Goal: Information Seeking & Learning: Compare options

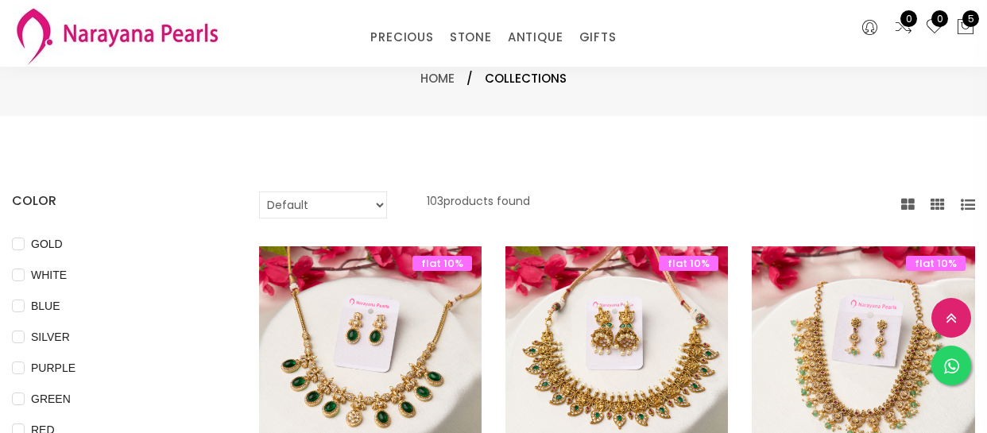
select select "INR"
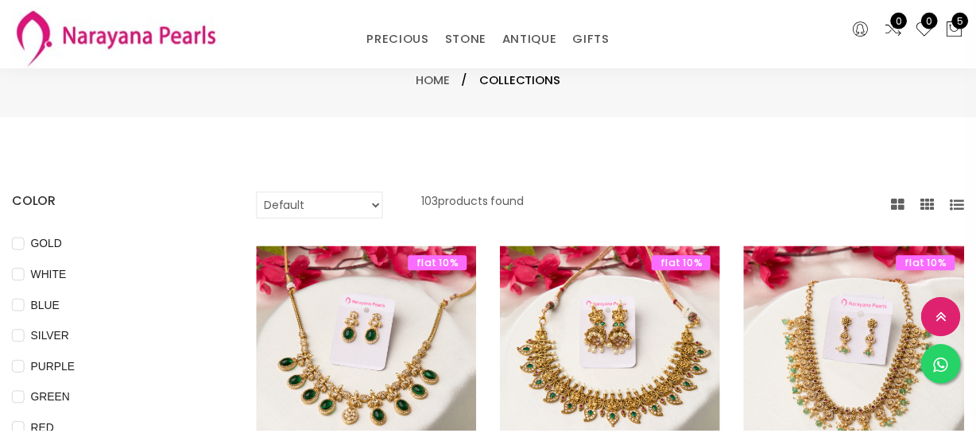
scroll to position [1372, 0]
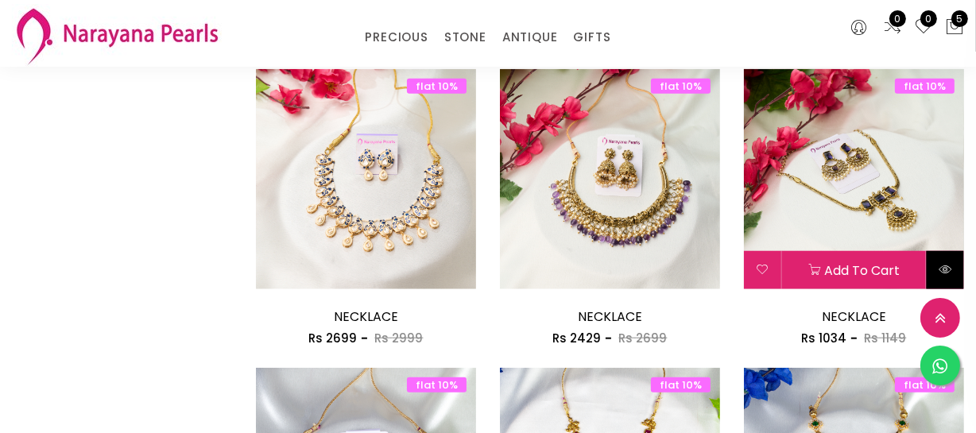
click at [938, 264] on button at bounding box center [945, 270] width 37 height 38
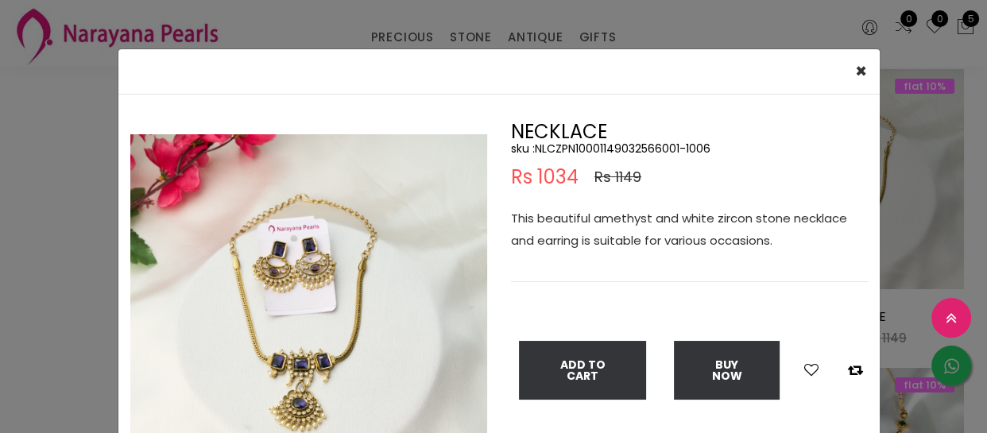
click at [602, 146] on h5 "sku : NLCZPN10001149032566001-1006" at bounding box center [689, 148] width 357 height 14
copy h5 "NLCZPN10001149032566001"
click at [64, 382] on div "× Close Double (click / press) on the image to zoom (in / out). NECKLACE sku : …" at bounding box center [493, 216] width 987 height 433
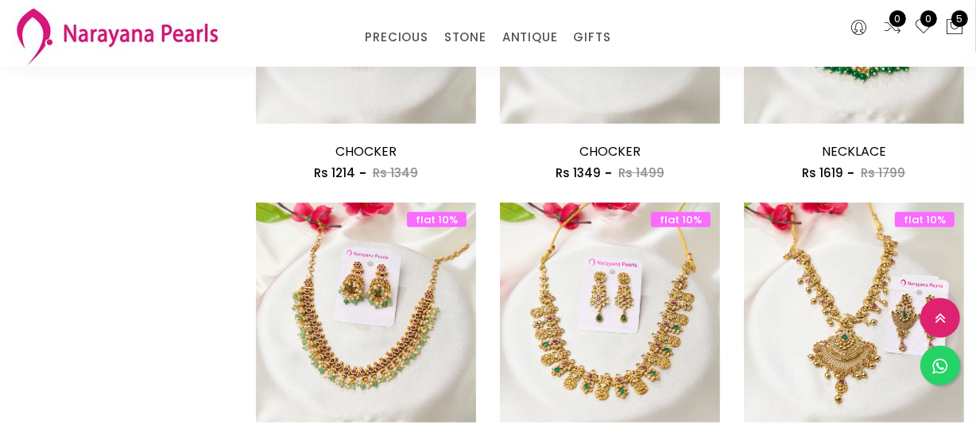
scroll to position [939, 0]
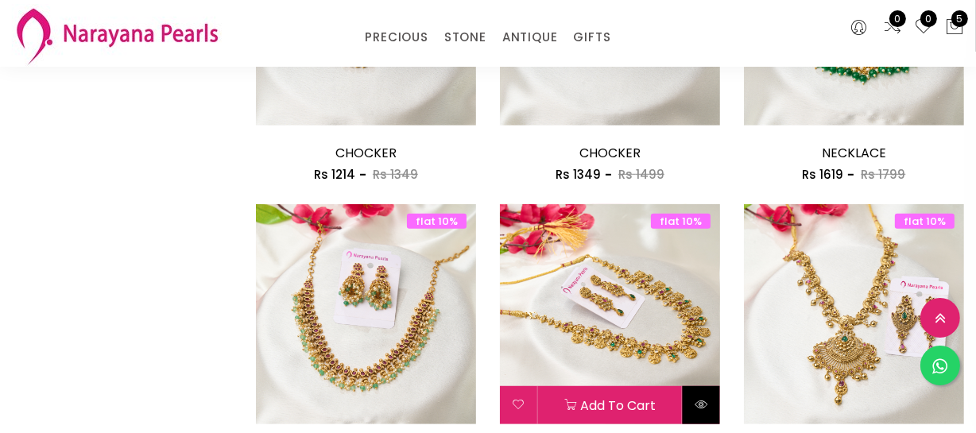
click at [703, 404] on icon at bounding box center [701, 404] width 13 height 13
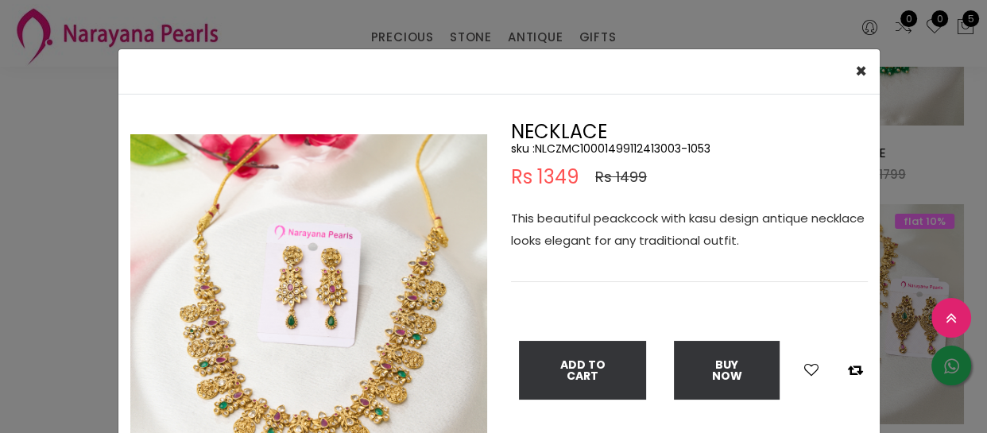
click at [596, 148] on h5 "sku : NLCZMC10001499112413003-1053" at bounding box center [689, 148] width 357 height 14
copy h5 "NLCZMC10001499112413003"
click at [73, 366] on div "× Close Double (click / press) on the image to zoom (in / out). NECKLACE sku : …" at bounding box center [493, 216] width 987 height 433
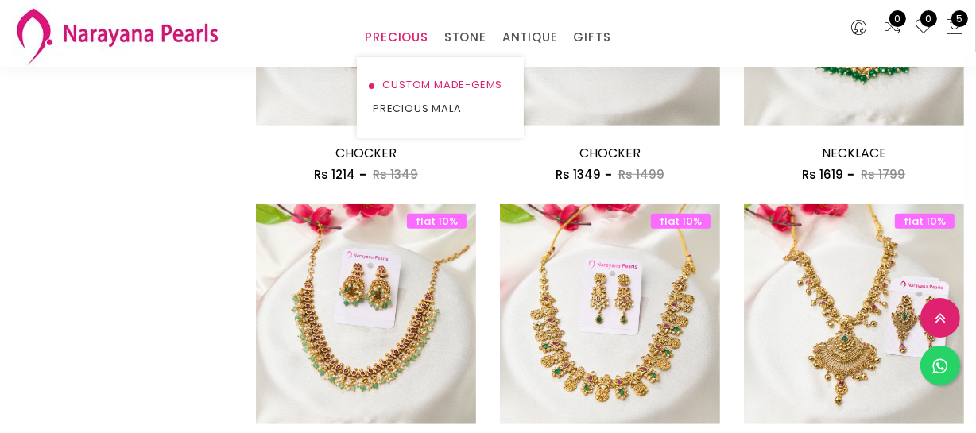
click at [421, 75] on link "CUSTOM MADE-GEMS" at bounding box center [440, 85] width 135 height 24
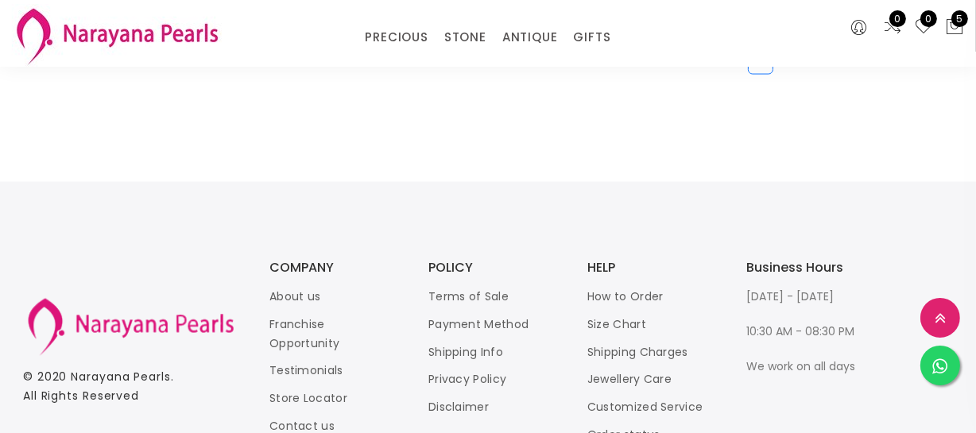
scroll to position [2186, 0]
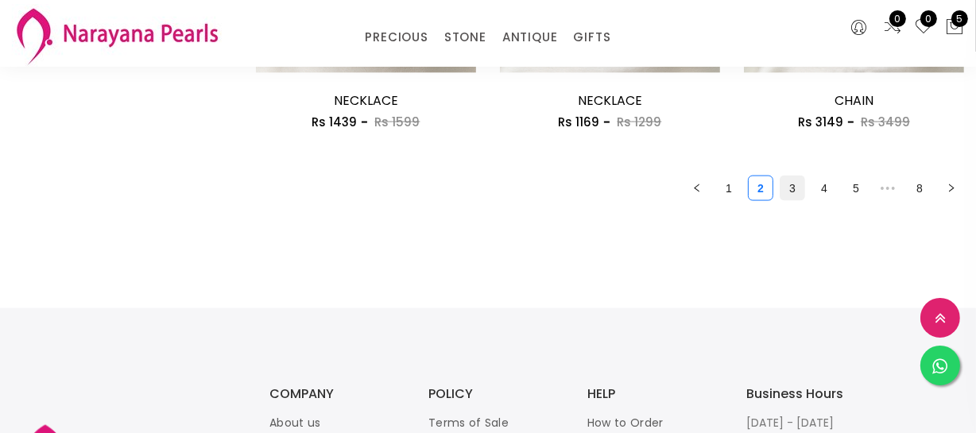
click at [786, 191] on link "3" at bounding box center [792, 188] width 24 height 24
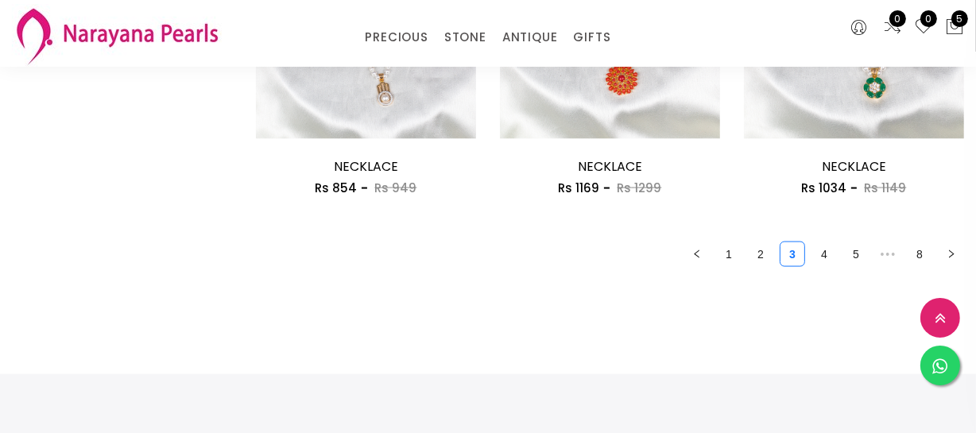
scroll to position [2114, 0]
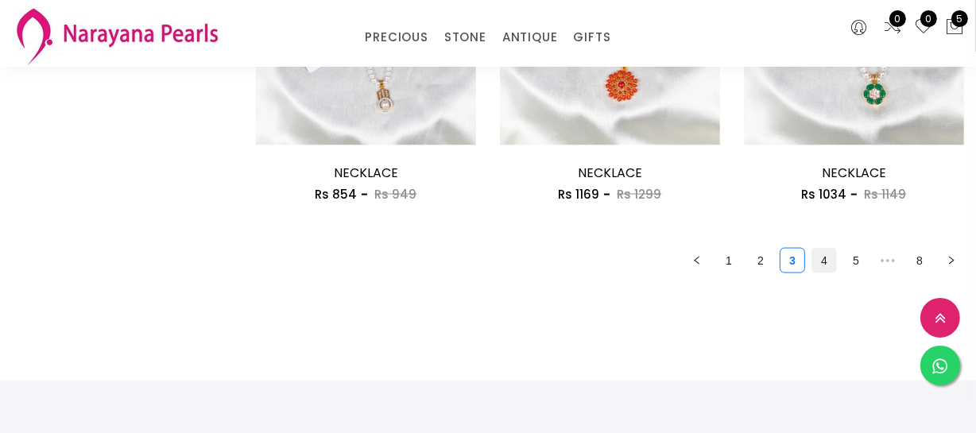
click at [829, 253] on link "4" at bounding box center [824, 261] width 24 height 24
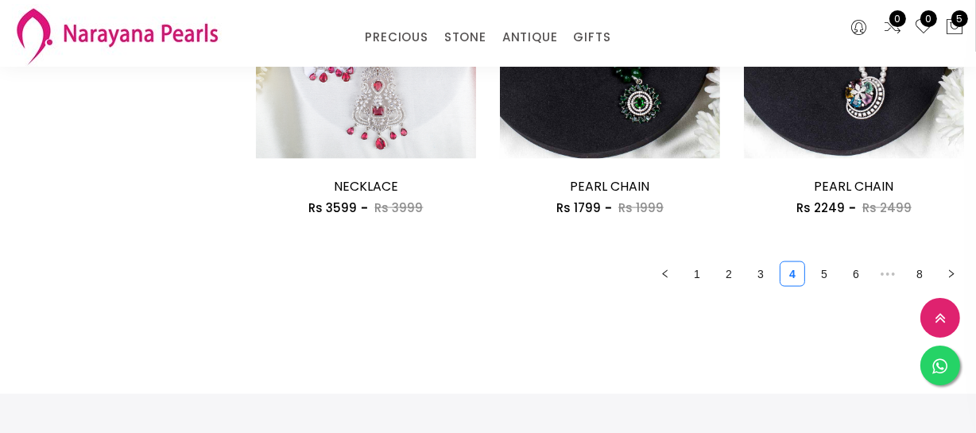
scroll to position [2095, 0]
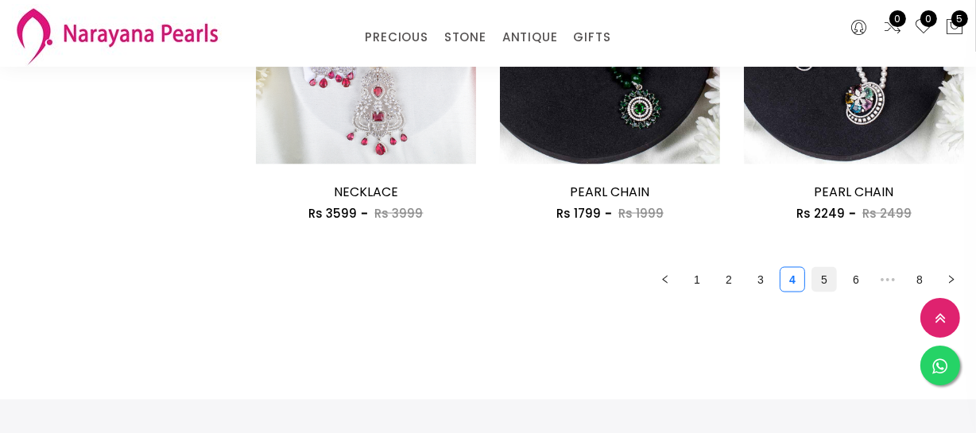
click at [823, 277] on link "5" at bounding box center [824, 280] width 24 height 24
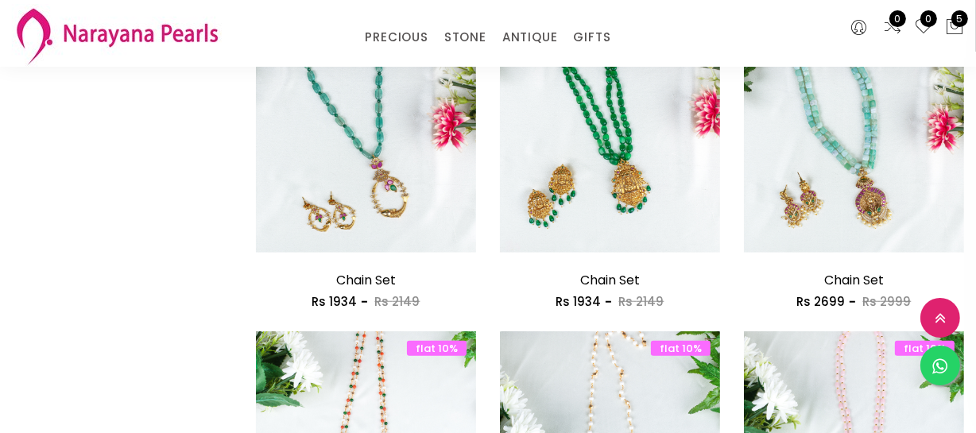
scroll to position [1372, 0]
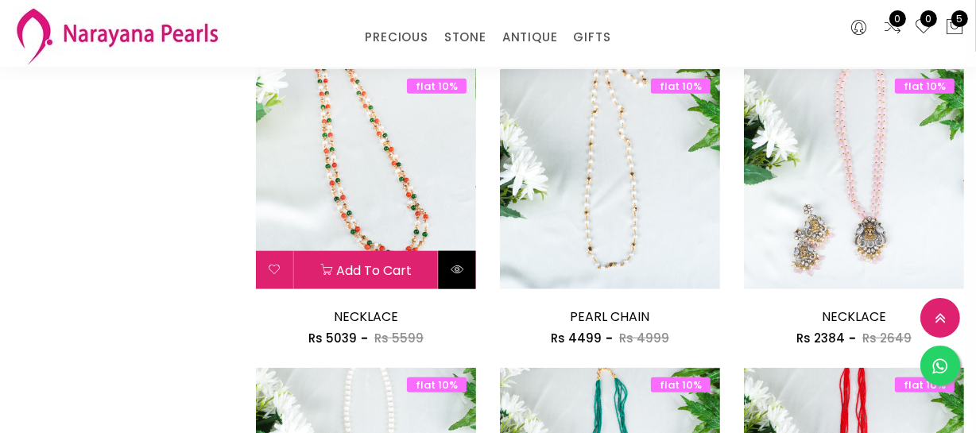
click at [461, 263] on icon at bounding box center [457, 269] width 13 height 13
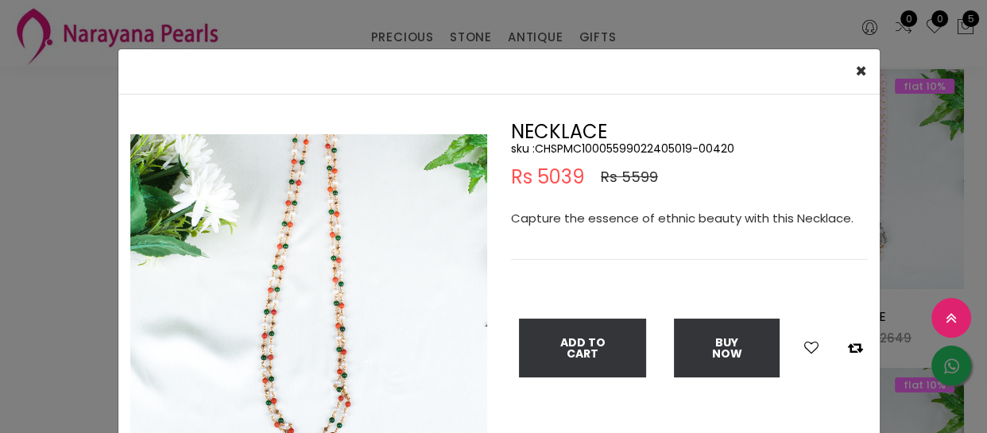
click at [608, 149] on h5 "sku : CHSPMC10005599022405019-00420" at bounding box center [689, 148] width 357 height 14
copy h5 "CHSPMC10005599022405019"
click at [31, 189] on div "× Close Double (click / press) on the image to zoom (in / out). NECKLACE sku : …" at bounding box center [493, 216] width 987 height 433
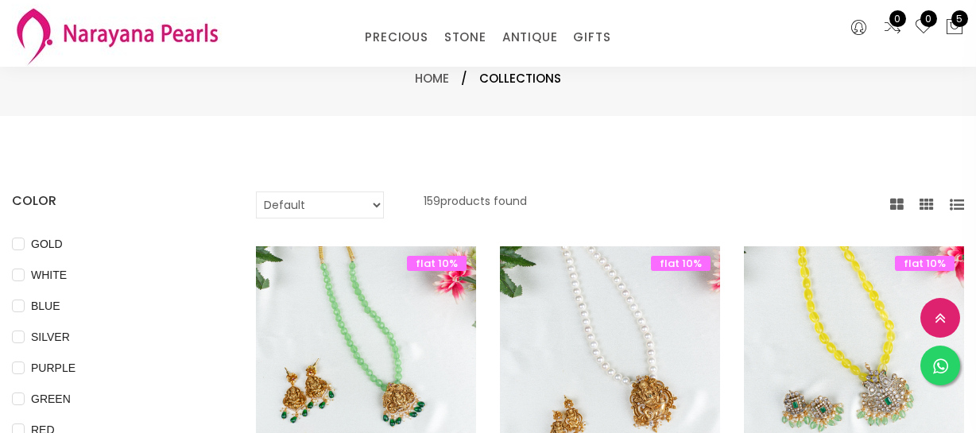
select select "INR"
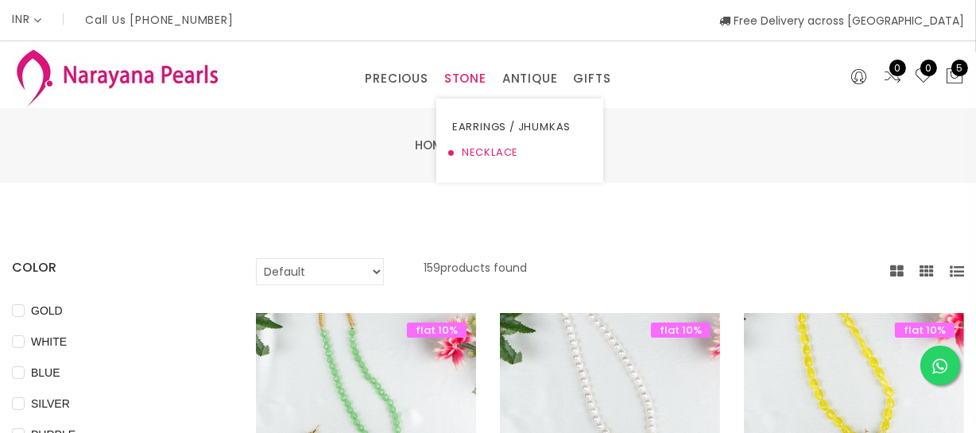
click at [486, 146] on link "NECKLACE" at bounding box center [519, 152] width 135 height 25
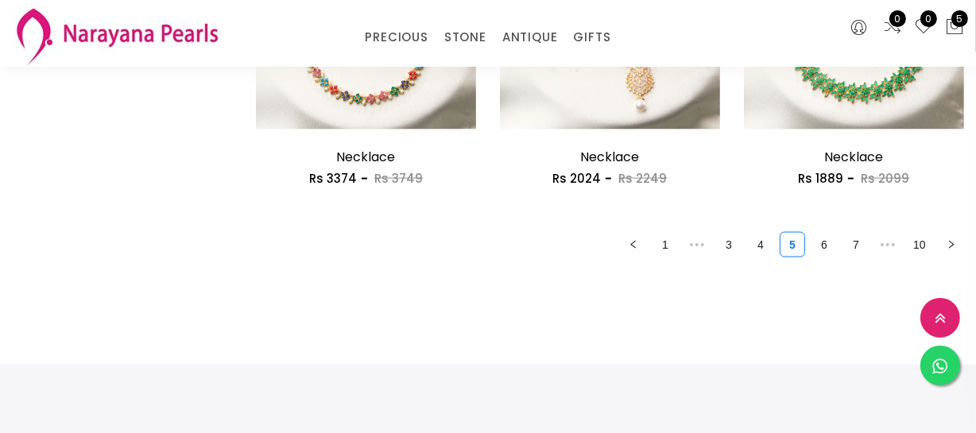
scroll to position [2167, 0]
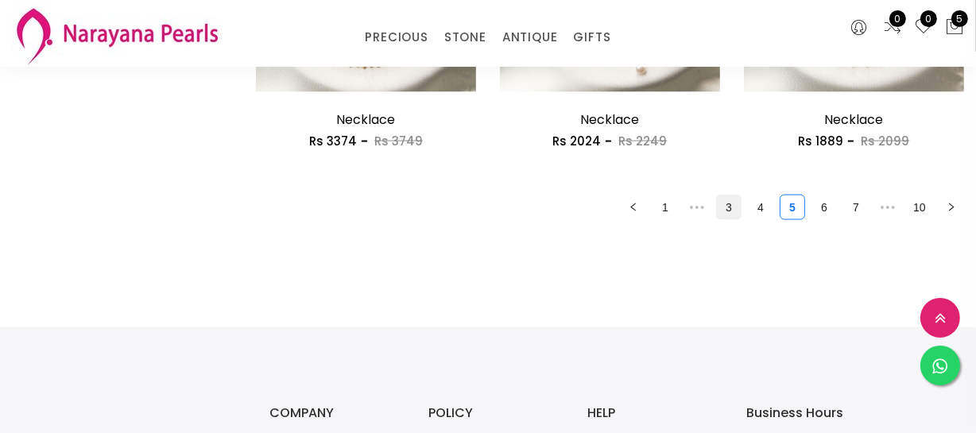
click at [730, 214] on link "3" at bounding box center [729, 207] width 24 height 24
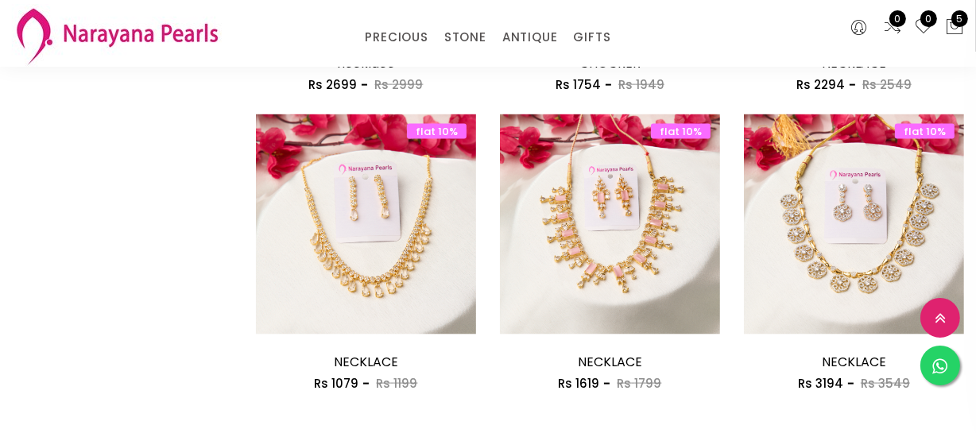
scroll to position [1950, 0]
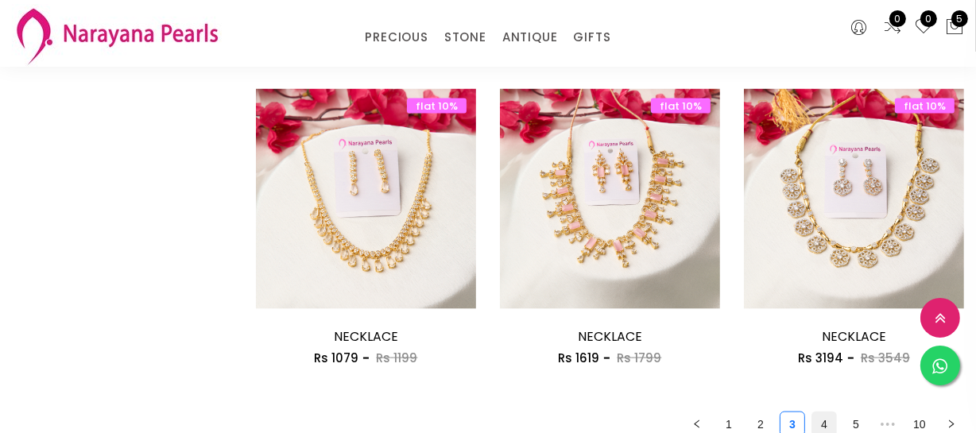
click at [830, 424] on link "4" at bounding box center [824, 424] width 24 height 24
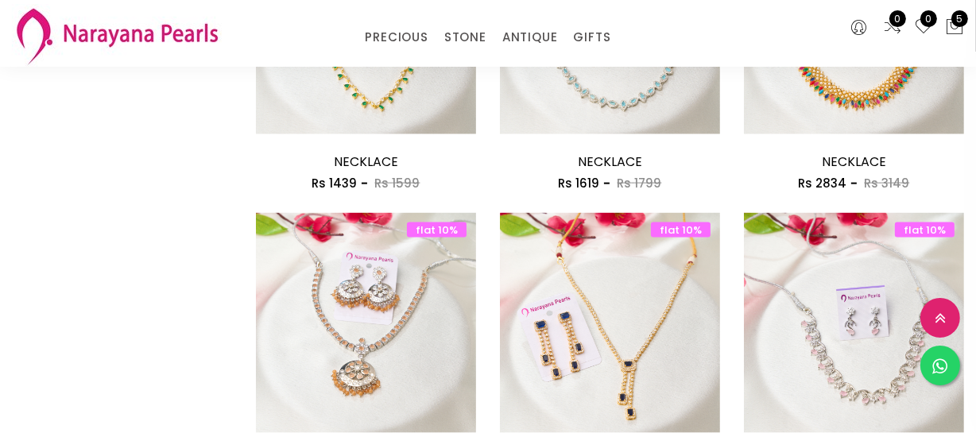
scroll to position [2022, 0]
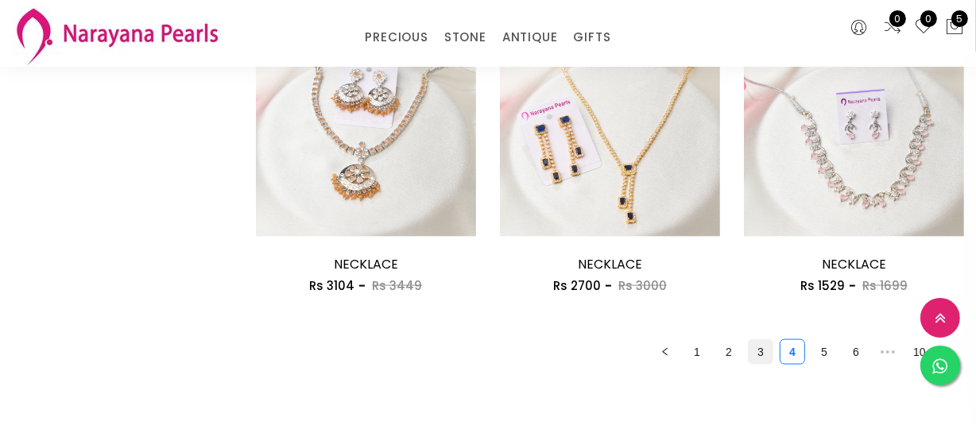
click at [754, 354] on link "3" at bounding box center [761, 352] width 24 height 24
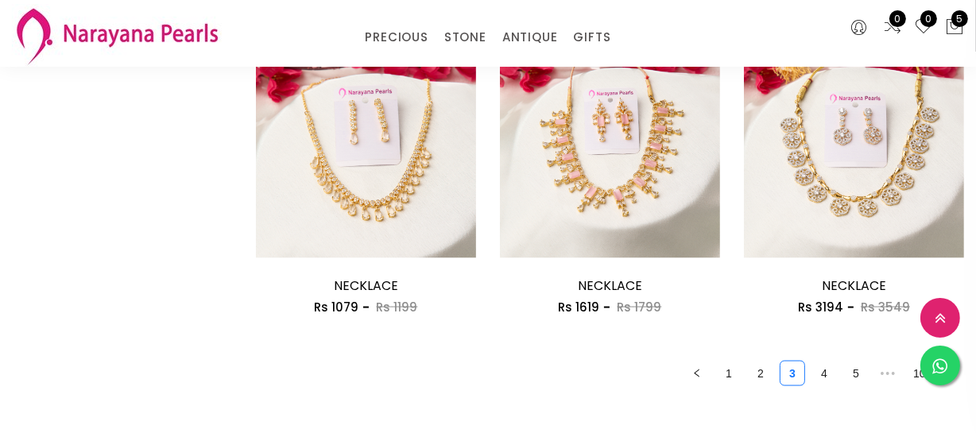
scroll to position [2239, 0]
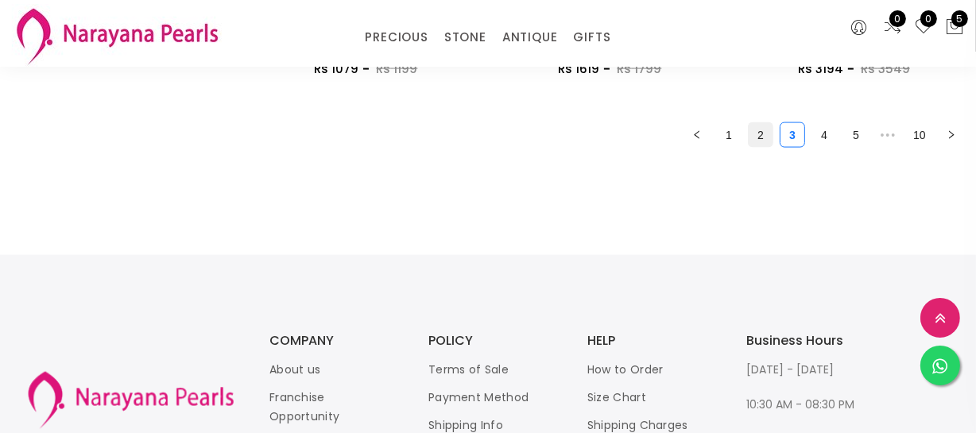
click at [757, 143] on link "2" at bounding box center [761, 135] width 24 height 24
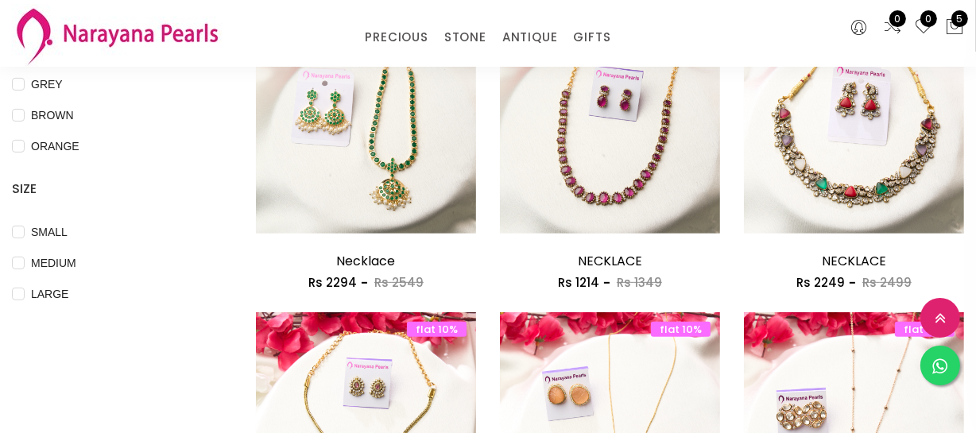
scroll to position [578, 0]
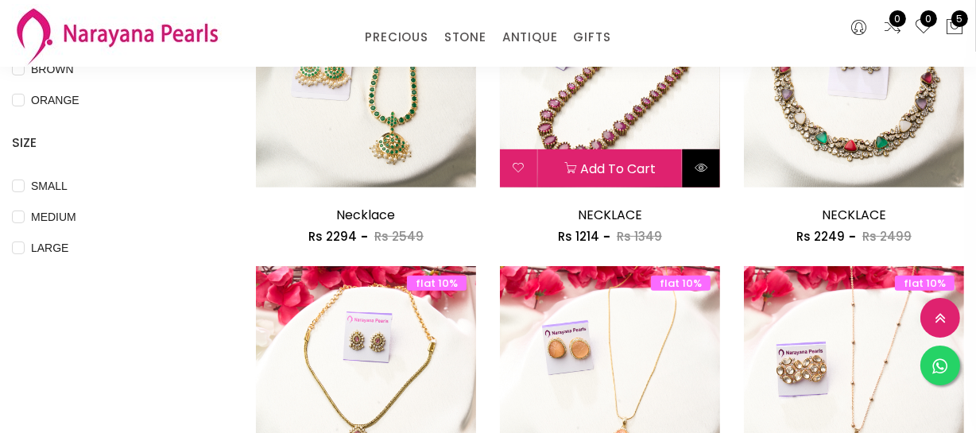
click at [692, 168] on button at bounding box center [701, 168] width 37 height 38
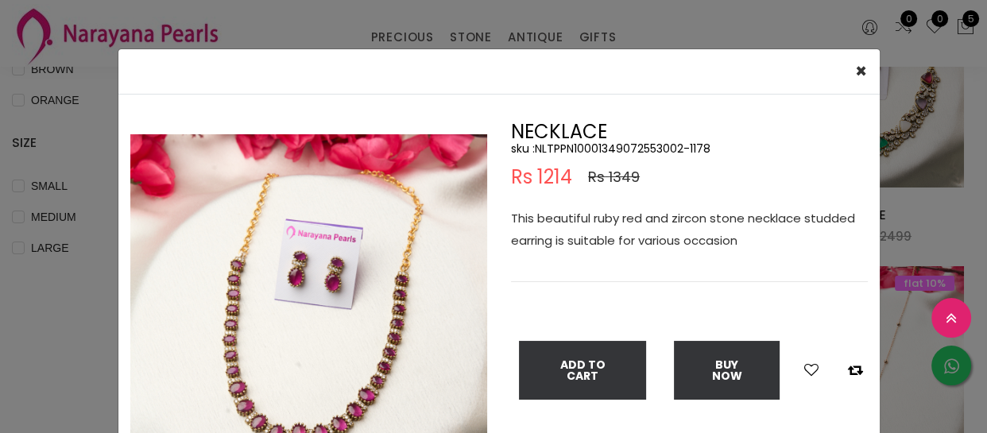
click at [70, 358] on div "× Close Double (click / press) on the image to zoom (in / out). NECKLACE sku : …" at bounding box center [493, 216] width 987 height 433
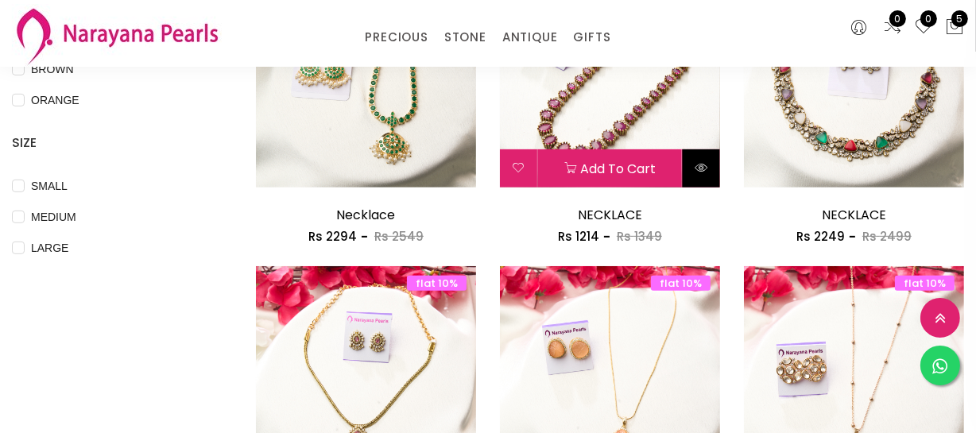
click at [702, 167] on icon at bounding box center [701, 167] width 13 height 13
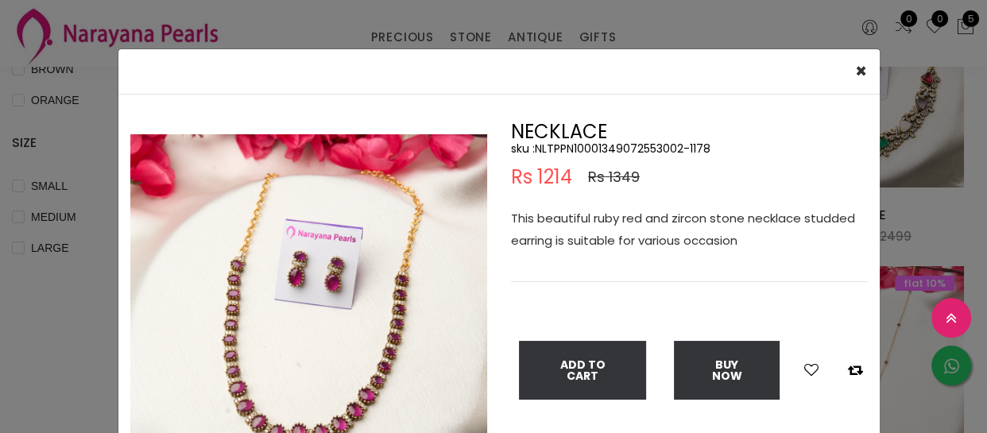
click at [331, 26] on div "× Close Double (click / press) on the image to zoom (in / out). NECKLACE sku : …" at bounding box center [493, 216] width 987 height 433
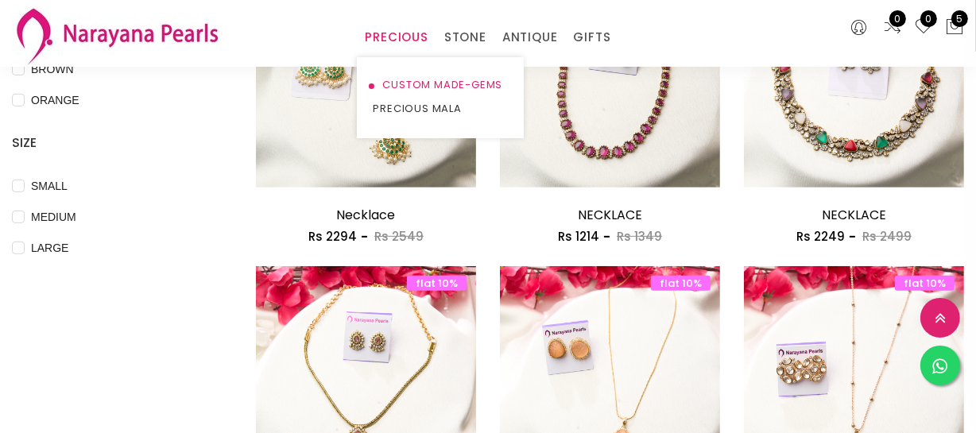
click at [413, 73] on link "CUSTOM MADE-GEMS" at bounding box center [440, 85] width 135 height 24
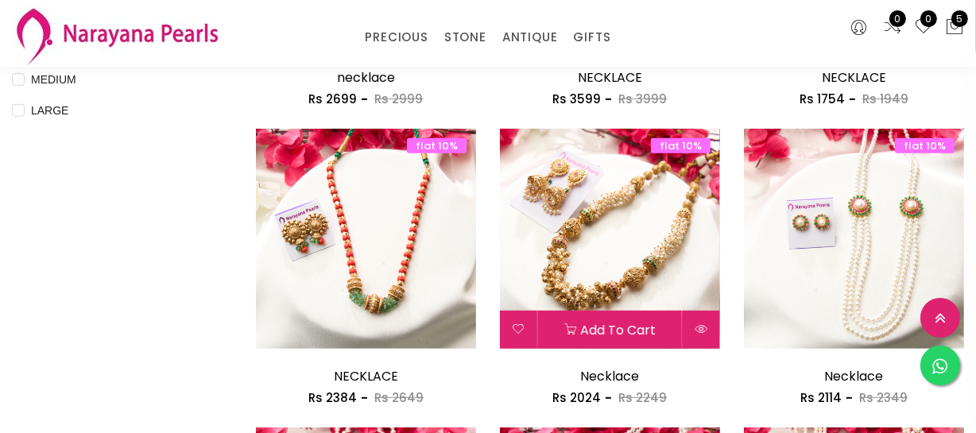
scroll to position [795, 0]
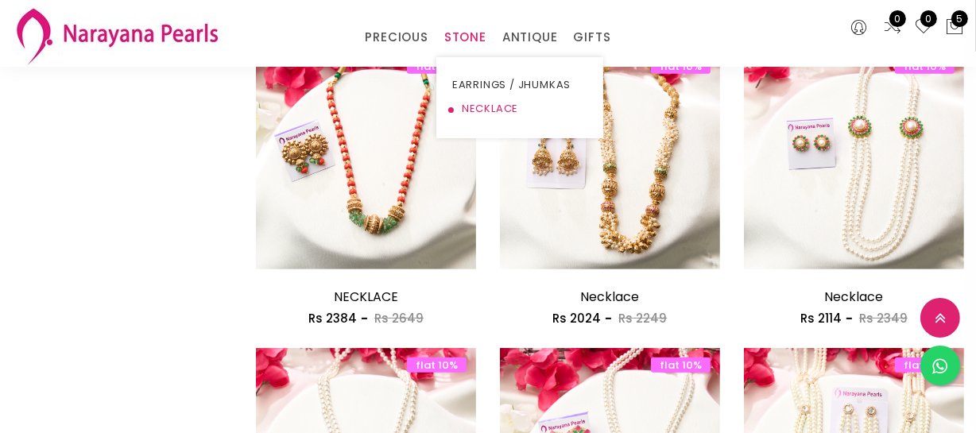
click at [484, 106] on link "NECKLACE" at bounding box center [519, 109] width 135 height 24
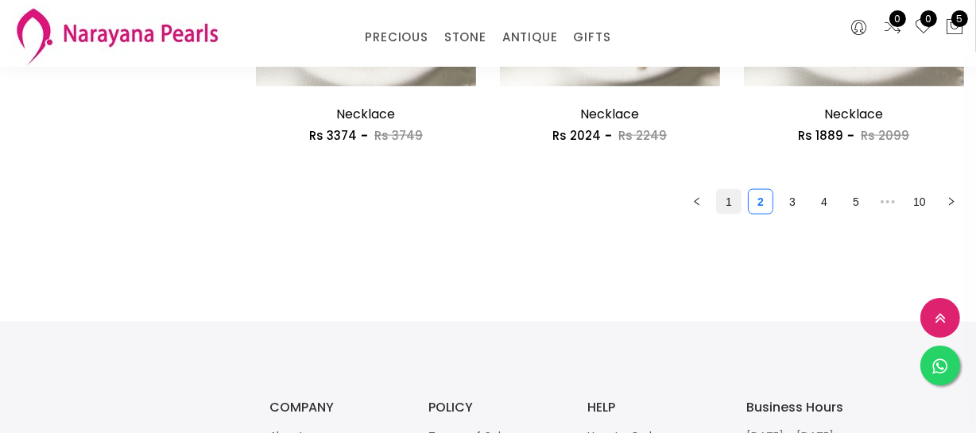
scroll to position [2167, 0]
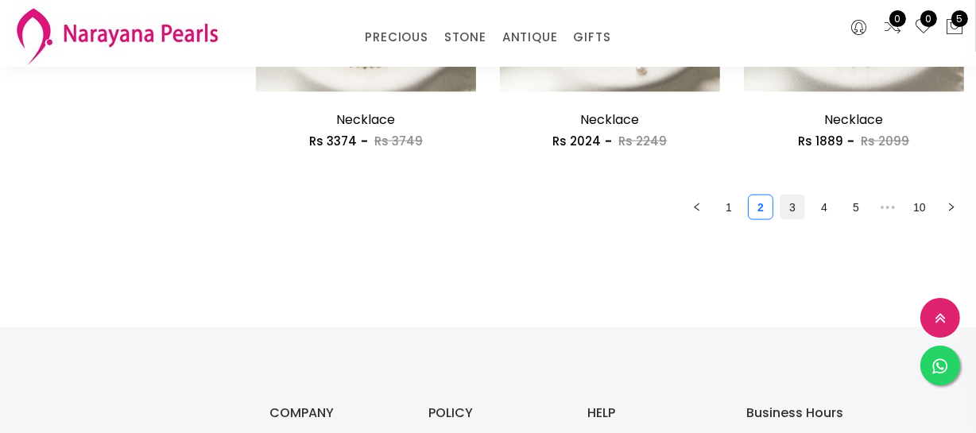
click at [784, 201] on link "3" at bounding box center [792, 207] width 24 height 24
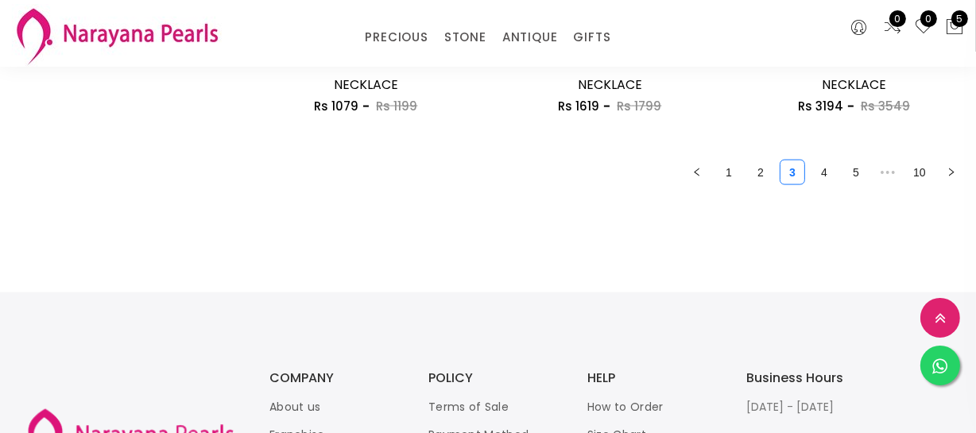
scroll to position [2095, 0]
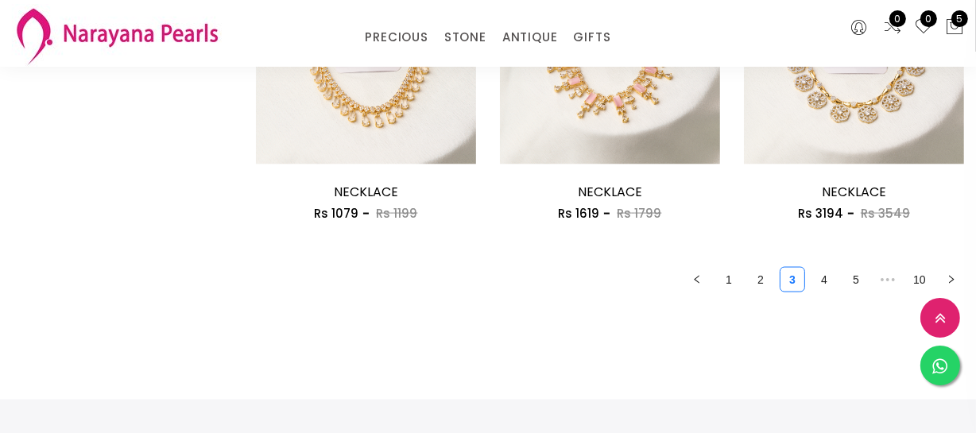
drag, startPoint x: 762, startPoint y: 279, endPoint x: 715, endPoint y: 288, distance: 47.8
click at [764, 279] on link "2" at bounding box center [761, 280] width 24 height 24
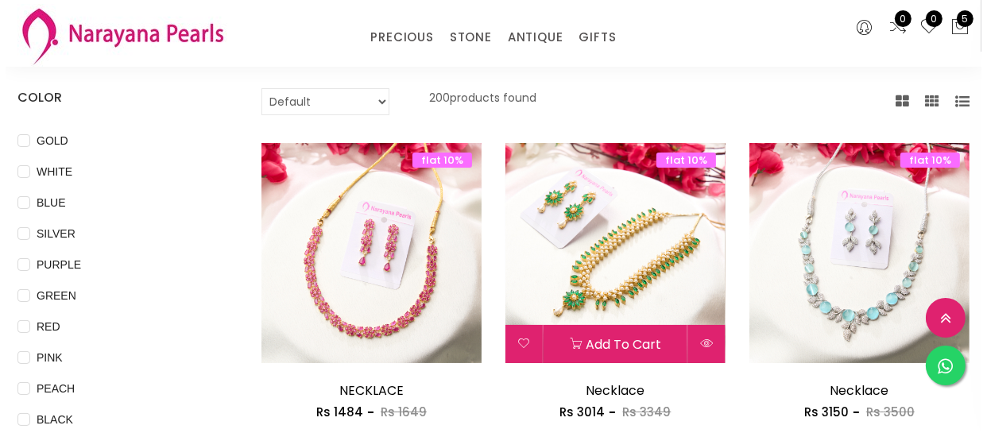
scroll to position [505, 0]
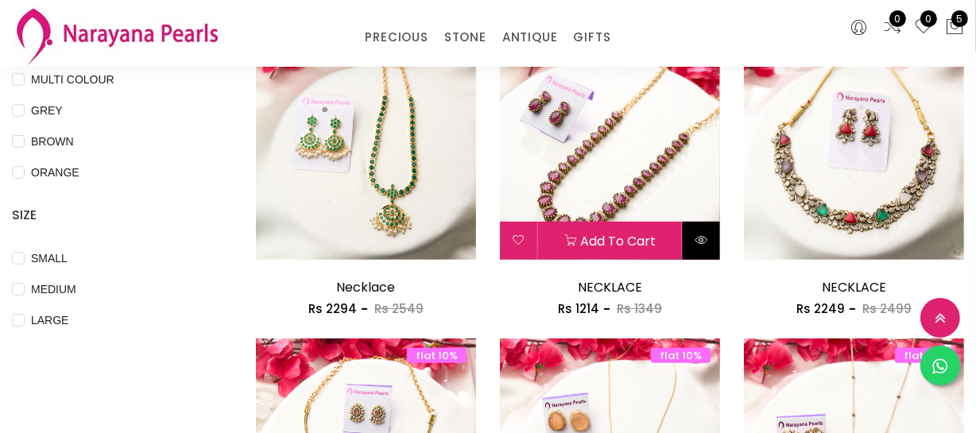
click at [712, 246] on button at bounding box center [701, 241] width 37 height 38
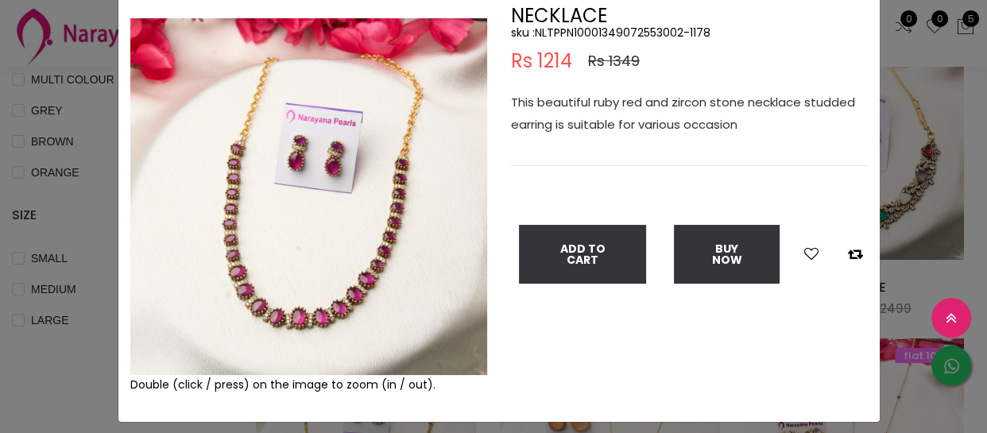
scroll to position [81, 0]
